Goal: Check status: Check status

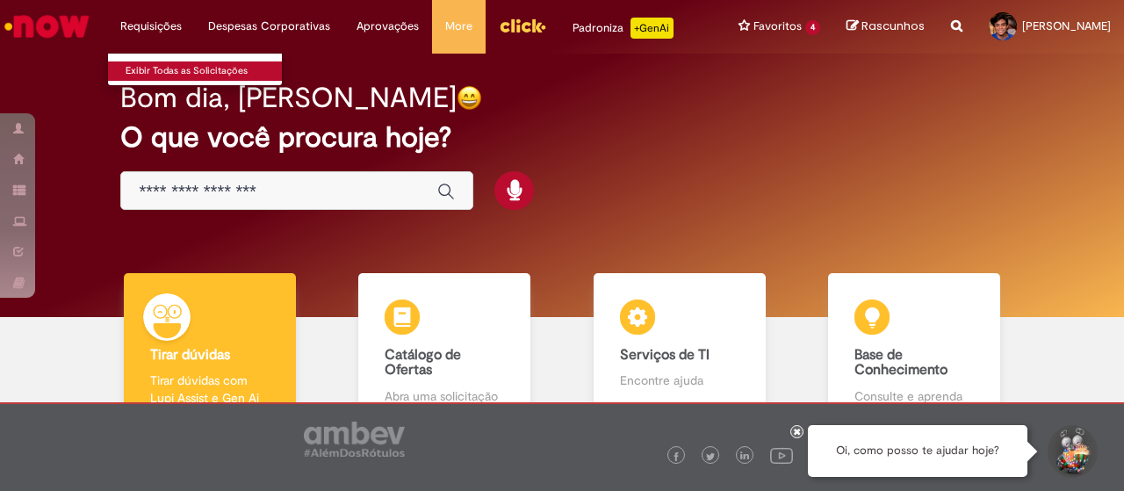
click at [186, 66] on link "Exibir Todas as Solicitações" at bounding box center [204, 70] width 193 height 19
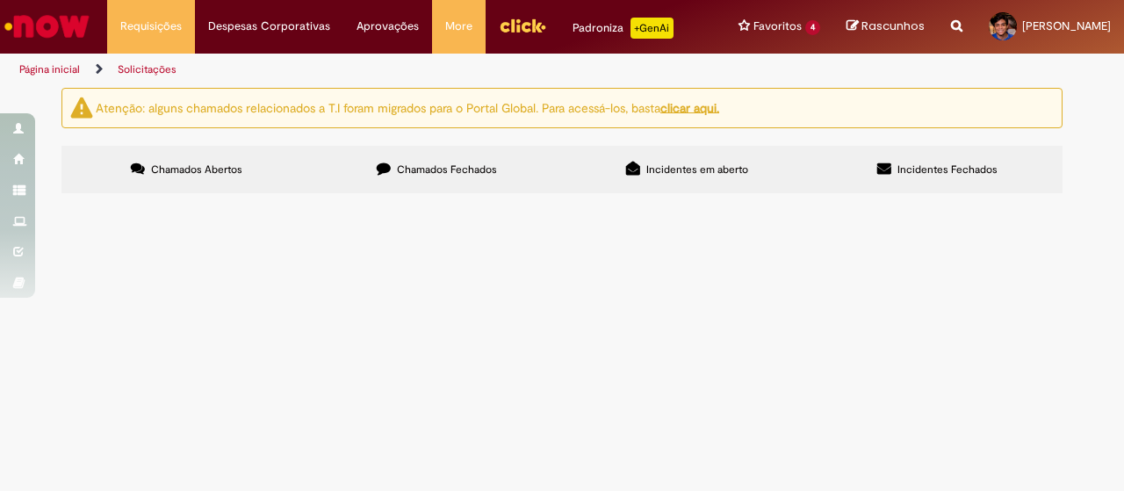
click at [495, 176] on span "Chamados Fechados" at bounding box center [447, 169] width 100 height 14
click at [0, 0] on span "FRETADO AC - BSC / BSC – AC" at bounding box center [0, 0] width 0 height 0
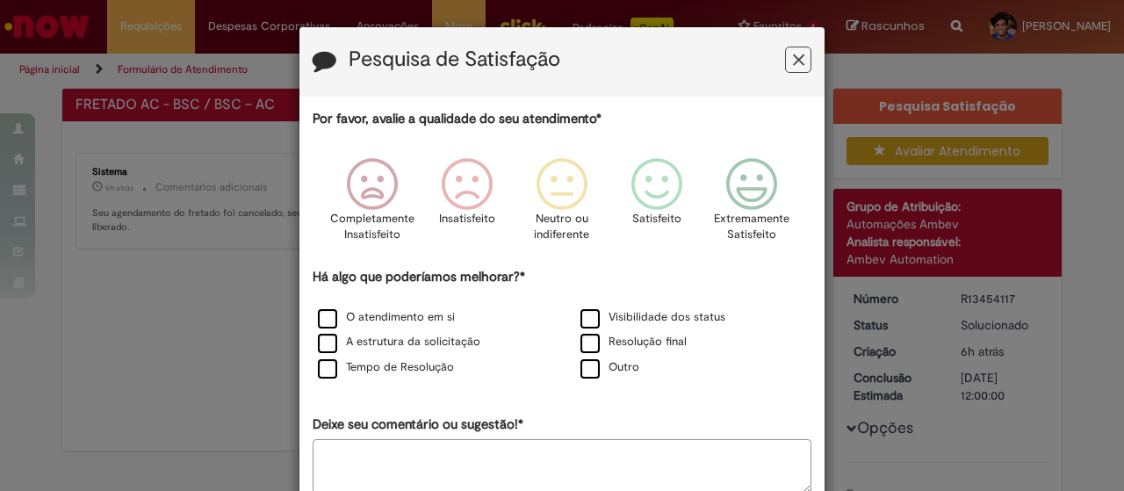
click at [785, 62] on button "Feedback" at bounding box center [798, 60] width 26 height 26
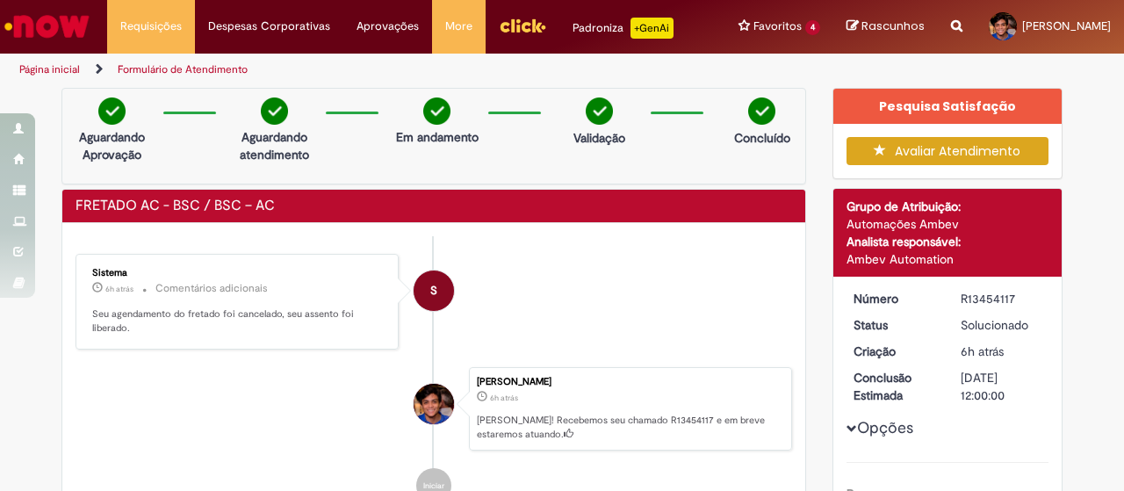
click at [70, 76] on link "Página inicial" at bounding box center [49, 69] width 61 height 14
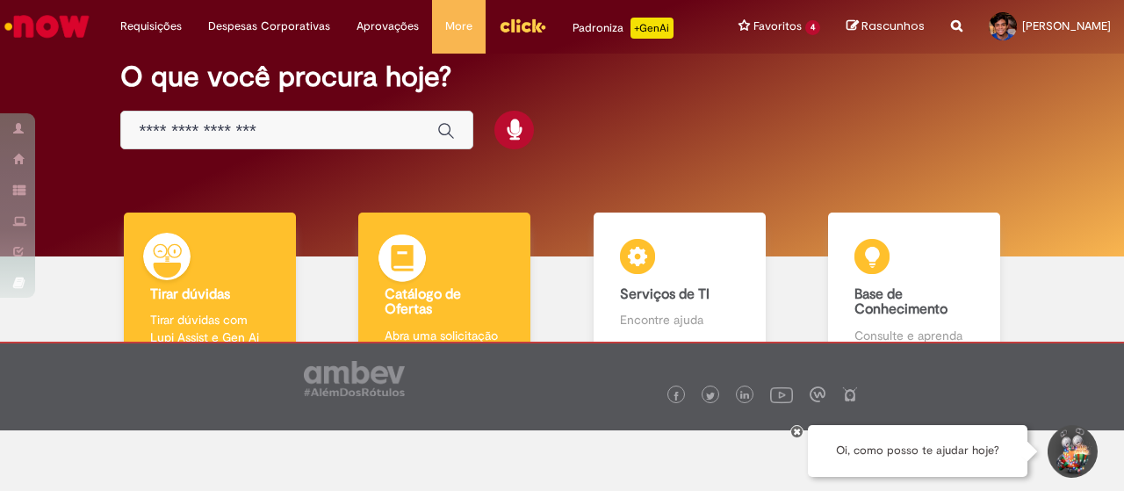
scroll to position [68, 0]
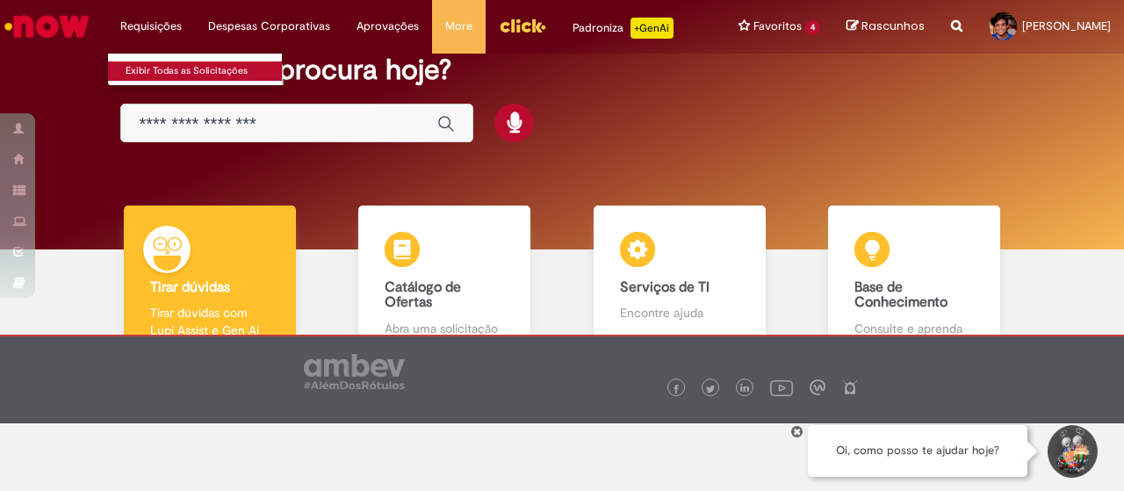
click at [181, 61] on link "Exibir Todas as Solicitações" at bounding box center [204, 70] width 193 height 19
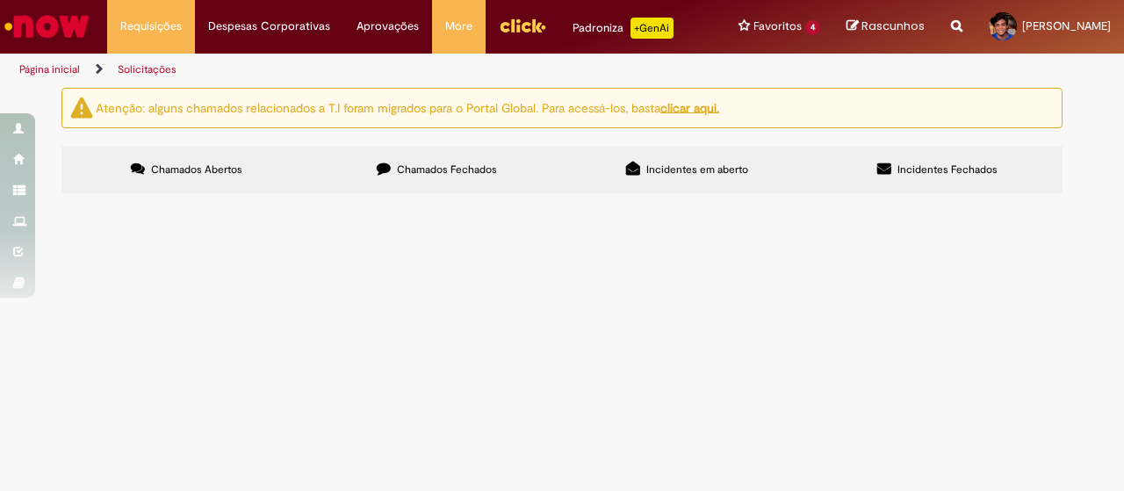
click at [463, 193] on label "Chamados Fechados" at bounding box center [437, 169] width 250 height 47
click at [0, 0] on span "FRETADO AC - BSC / BSC – AC" at bounding box center [0, 0] width 0 height 0
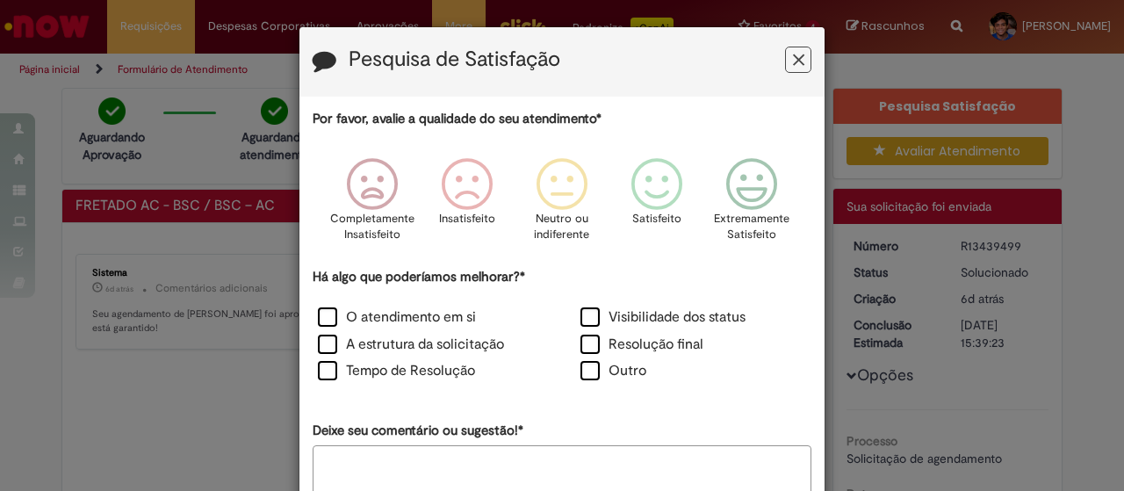
click at [793, 62] on icon "Feedback" at bounding box center [798, 60] width 11 height 18
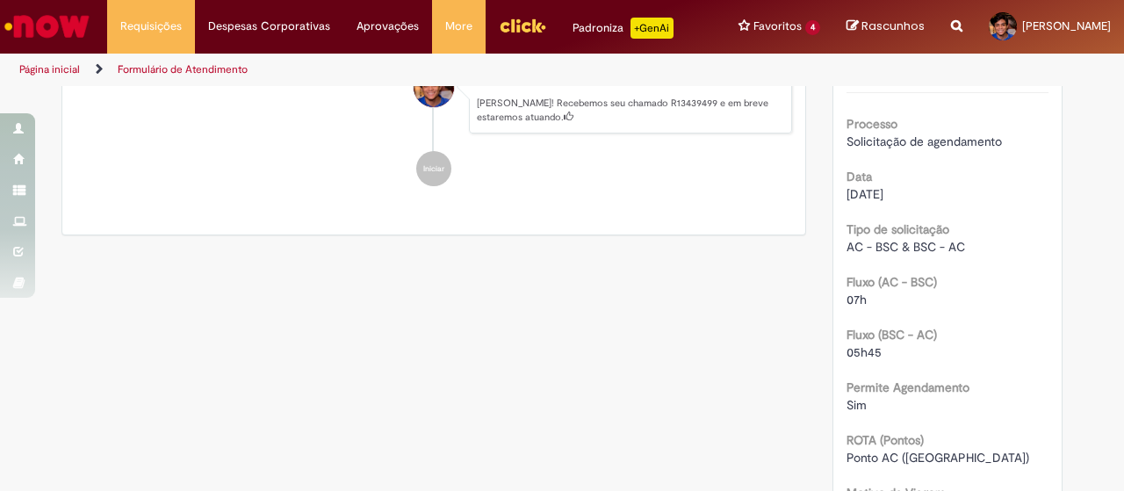
scroll to position [319, 0]
click at [857, 303] on span "07h" at bounding box center [856, 298] width 20 height 16
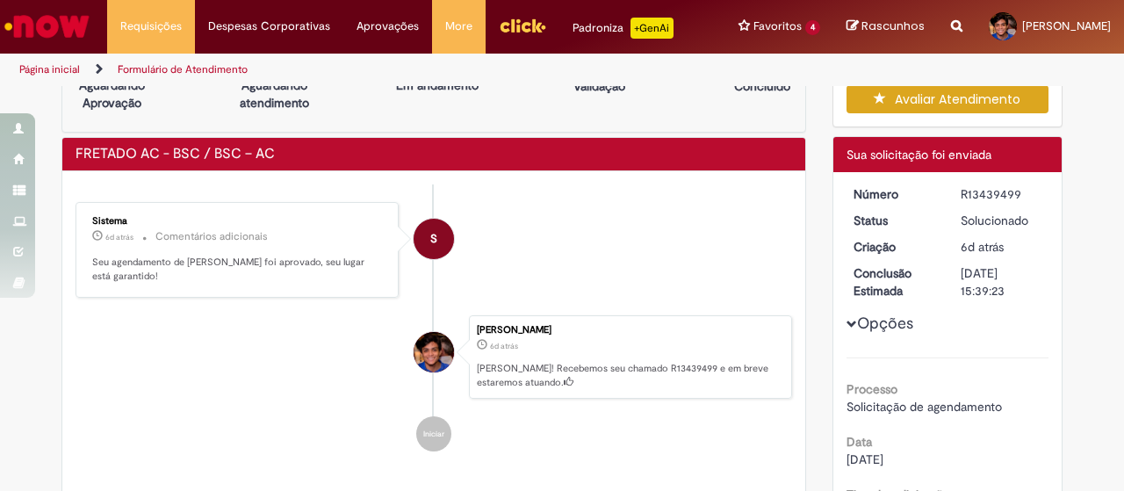
scroll to position [0, 0]
